Goal: Find specific page/section: Find specific page/section

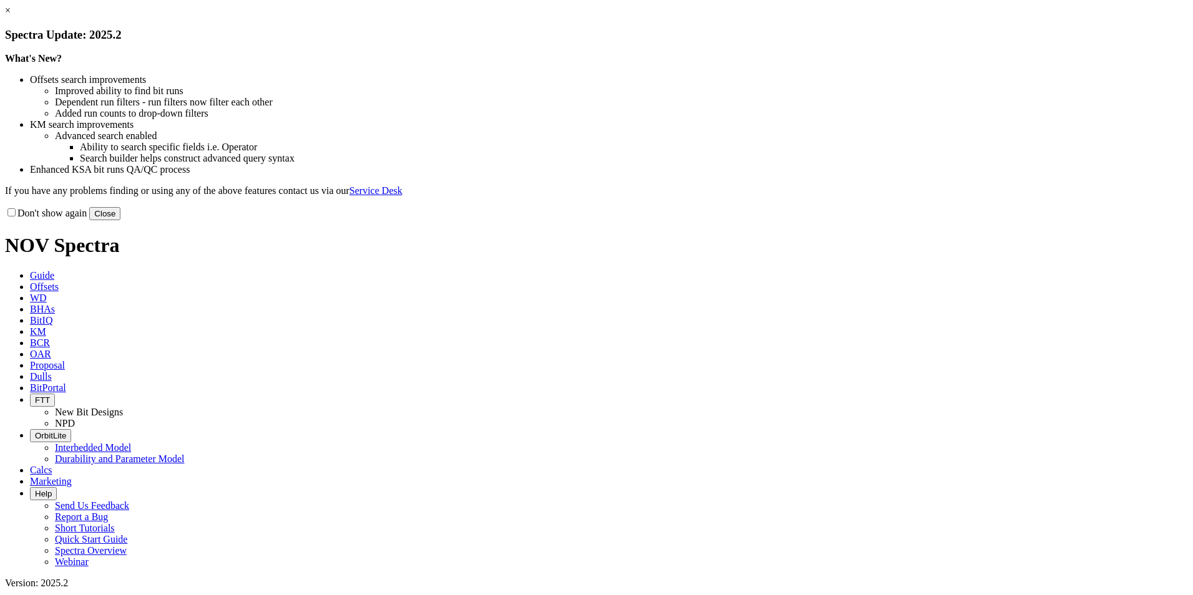
click at [120, 220] on button "Close" at bounding box center [104, 213] width 31 height 13
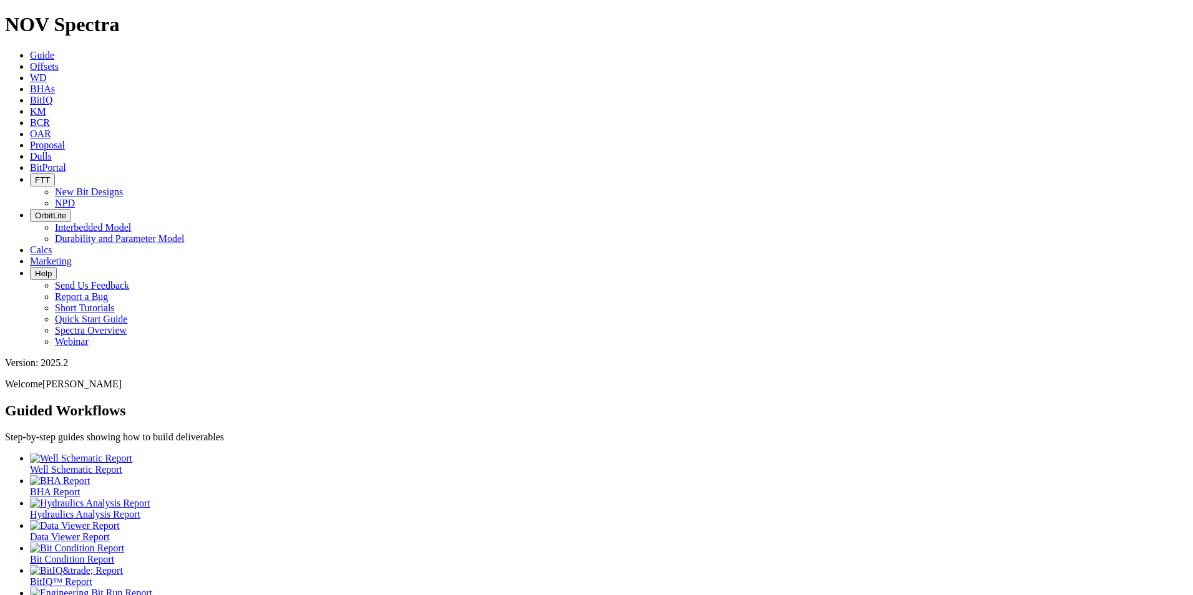
click at [66, 162] on span "BitPortal" at bounding box center [48, 167] width 36 height 11
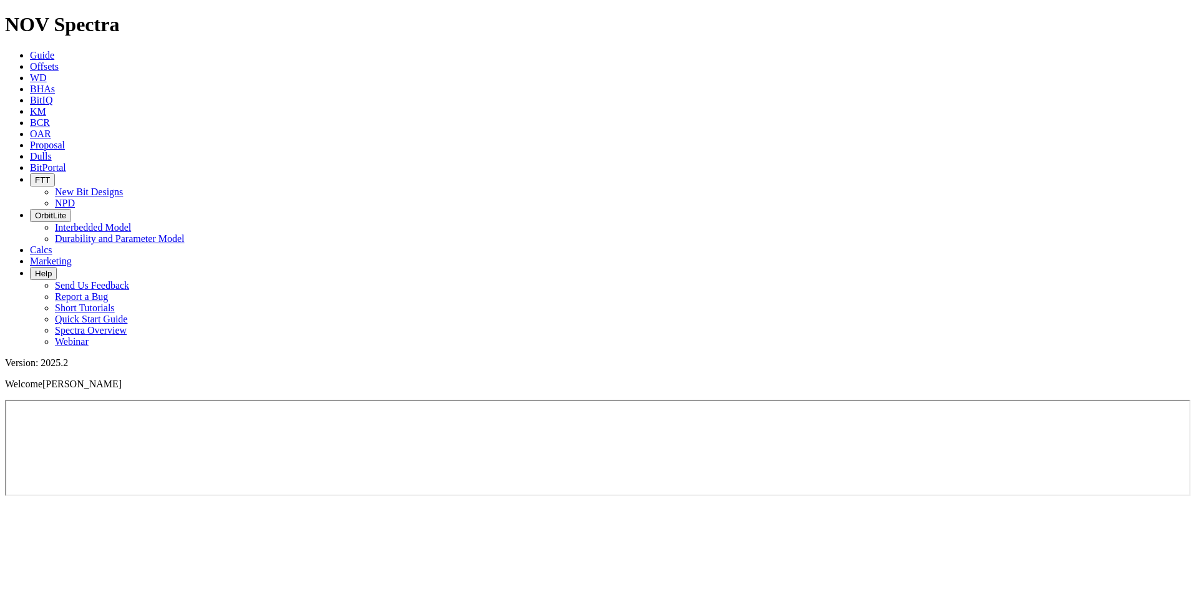
click at [66, 162] on span "BitPortal" at bounding box center [48, 167] width 36 height 11
click at [30, 151] on icon at bounding box center [30, 156] width 0 height 11
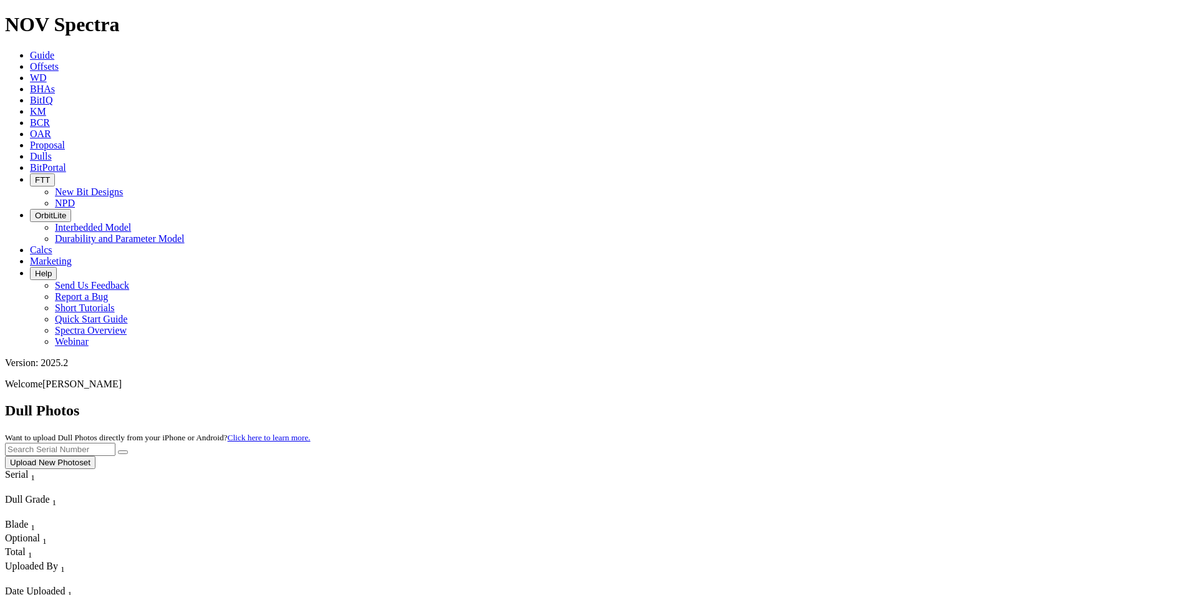
click at [30, 162] on icon at bounding box center [30, 167] width 0 height 11
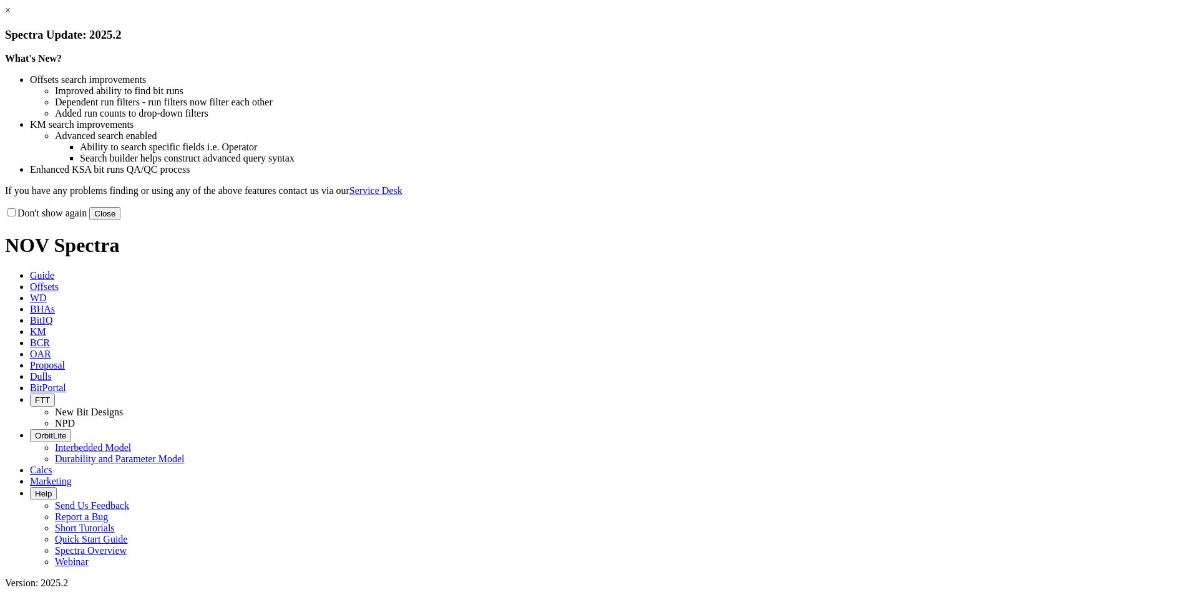
click at [120, 220] on button "Close" at bounding box center [104, 213] width 31 height 13
